Goal: Task Accomplishment & Management: Manage account settings

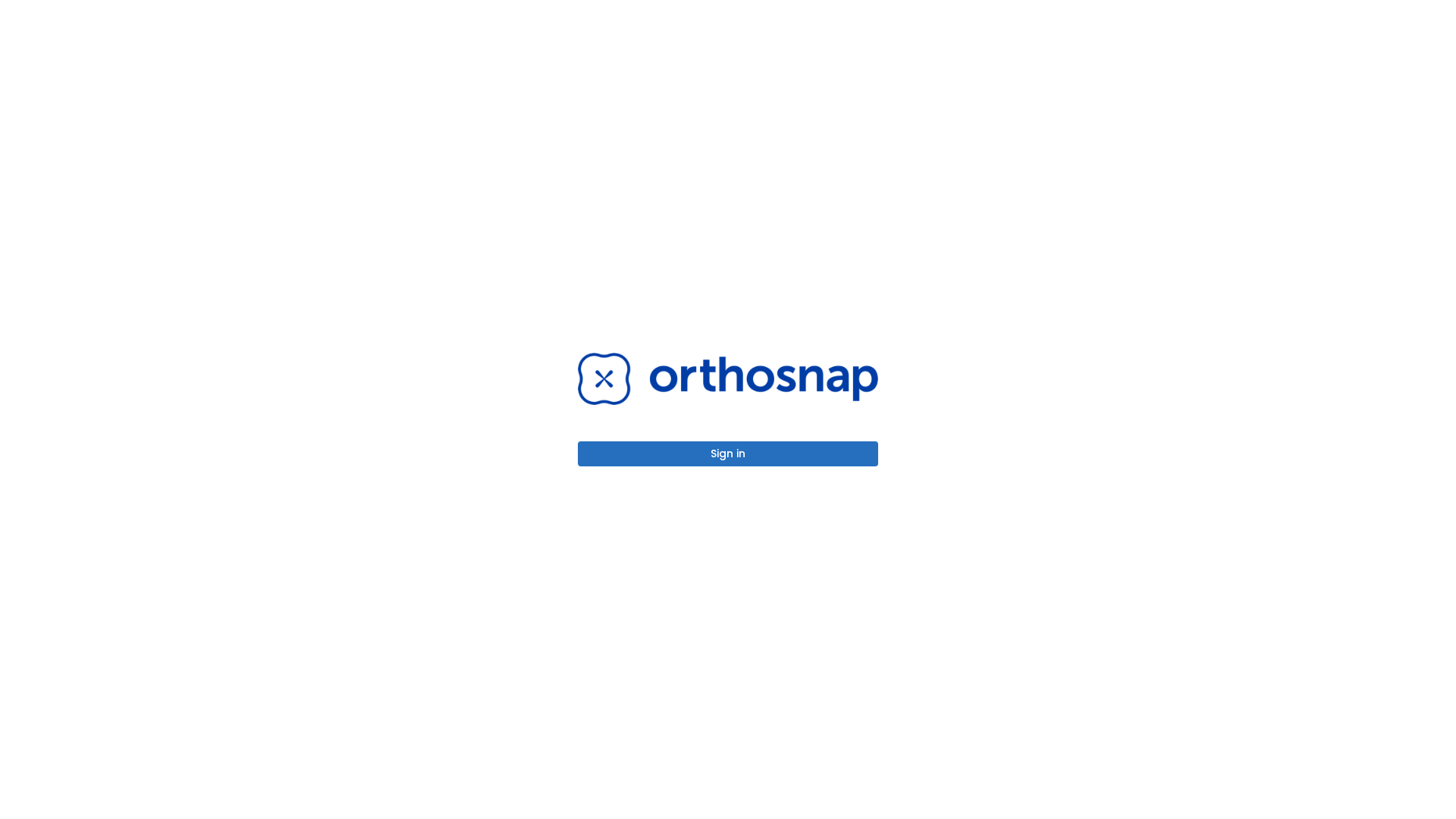
click at [728, 454] on button "Sign in" at bounding box center [728, 453] width 301 height 25
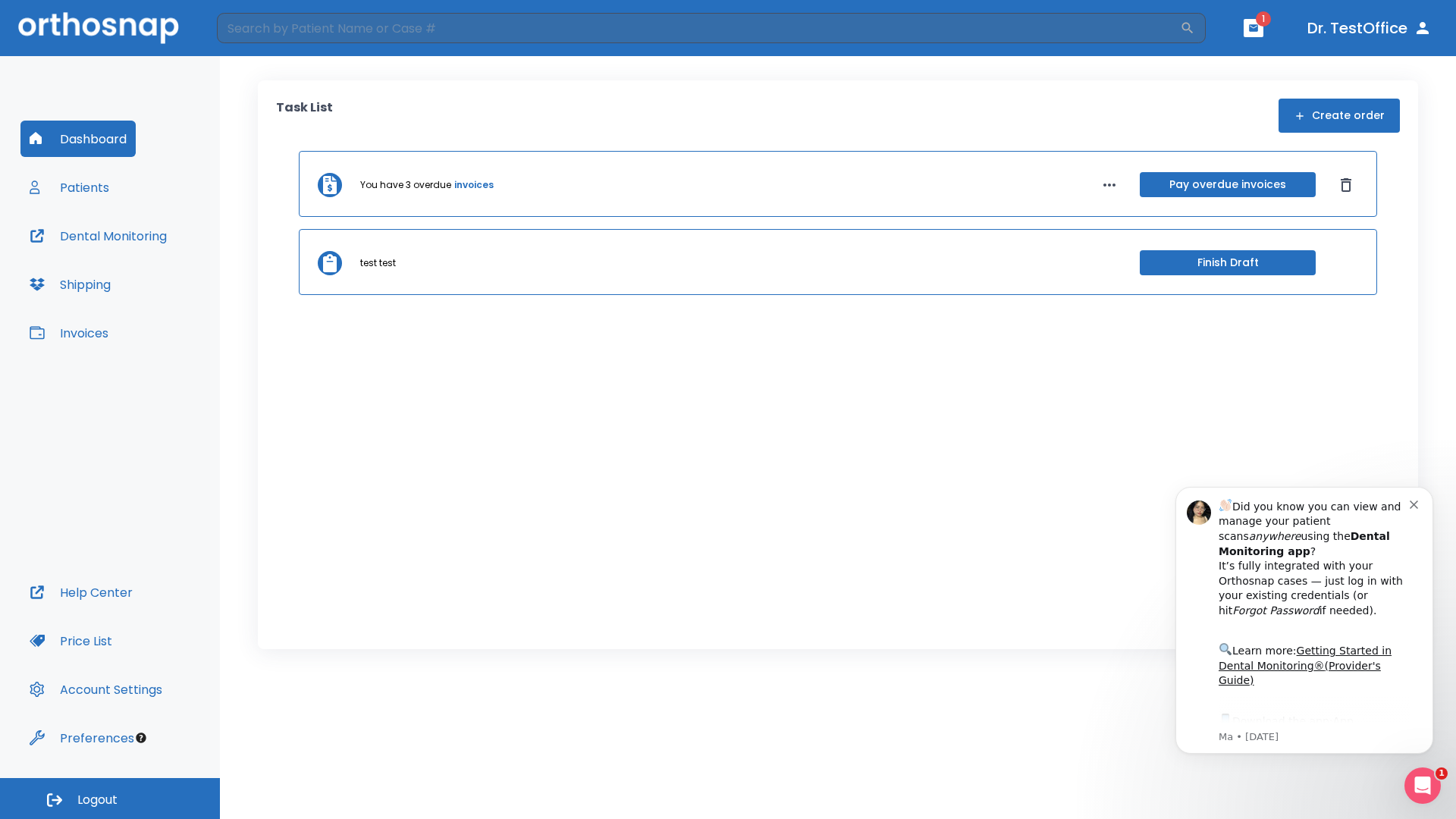
click at [110, 798] on span "Logout" at bounding box center [98, 800] width 40 height 16
